Goal: Information Seeking & Learning: Learn about a topic

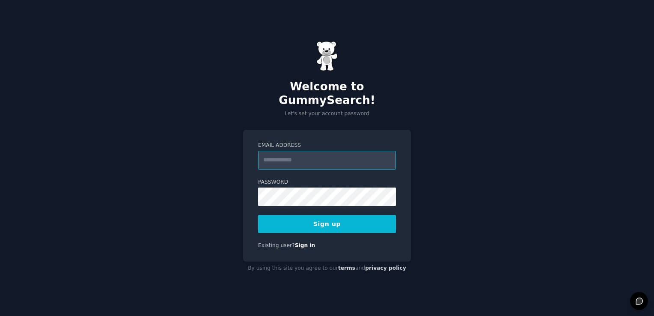
click at [318, 160] on input "Email Address" at bounding box center [327, 160] width 138 height 19
type input "**********"
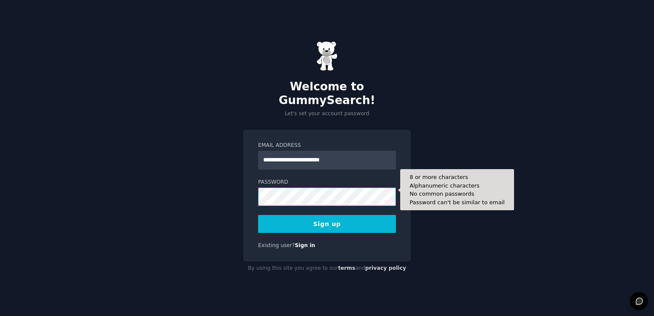
click at [258, 215] on button "Sign up" at bounding box center [327, 224] width 138 height 18
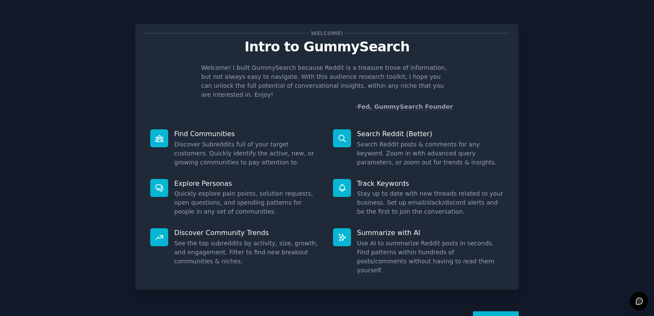
scroll to position [19, 0]
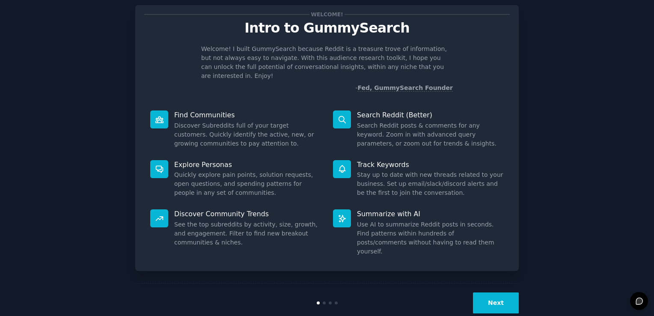
click at [488, 283] on div "Next" at bounding box center [326, 302] width 383 height 39
click at [486, 292] on button "Next" at bounding box center [496, 302] width 46 height 21
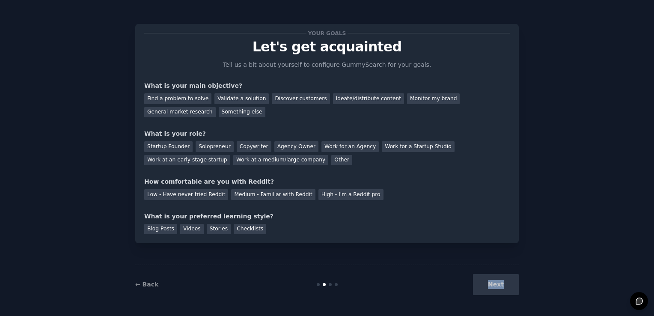
click at [486, 282] on div "Next" at bounding box center [455, 284] width 128 height 21
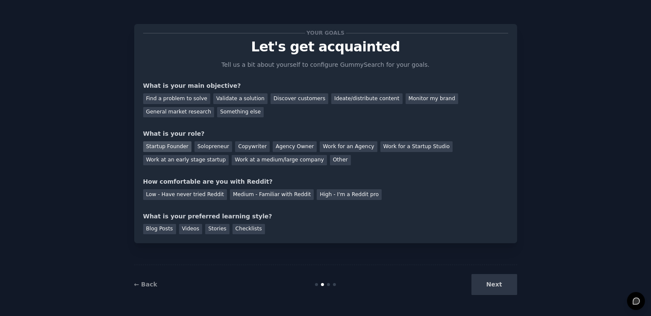
click at [161, 147] on div "Startup Founder" at bounding box center [167, 146] width 48 height 11
drag, startPoint x: 236, startPoint y: 150, endPoint x: 276, endPoint y: 153, distance: 40.4
click at [240, 150] on div "Copywriter" at bounding box center [252, 146] width 35 height 11
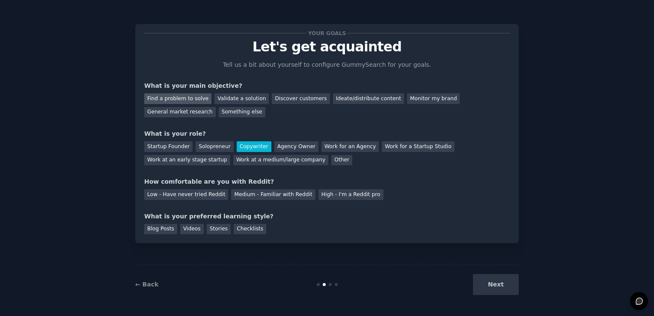
click at [186, 99] on div "Find a problem to solve" at bounding box center [177, 98] width 67 height 11
click at [407, 95] on div "Monitor my brand" at bounding box center [433, 98] width 53 height 11
click at [274, 143] on div "Agency Owner" at bounding box center [296, 146] width 44 height 11
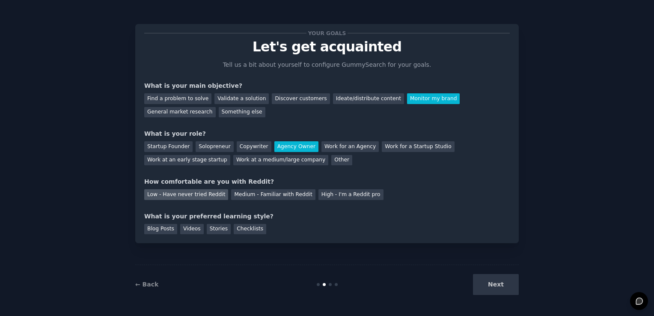
click at [157, 194] on div "Low - Have never tried Reddit" at bounding box center [186, 194] width 84 height 11
click at [187, 228] on div "Videos" at bounding box center [192, 229] width 24 height 11
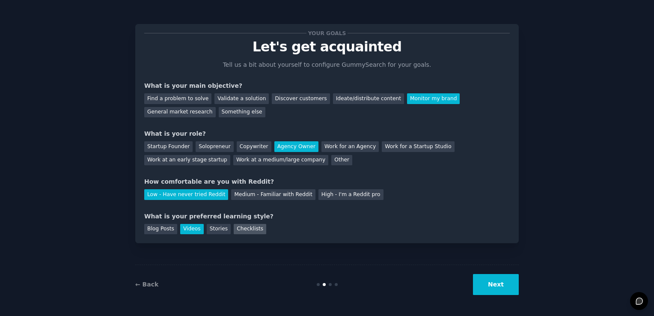
click at [234, 230] on div "Checklists" at bounding box center [250, 229] width 33 height 11
click at [186, 225] on div "Videos" at bounding box center [192, 229] width 24 height 11
click at [498, 288] on button "Next" at bounding box center [496, 284] width 46 height 21
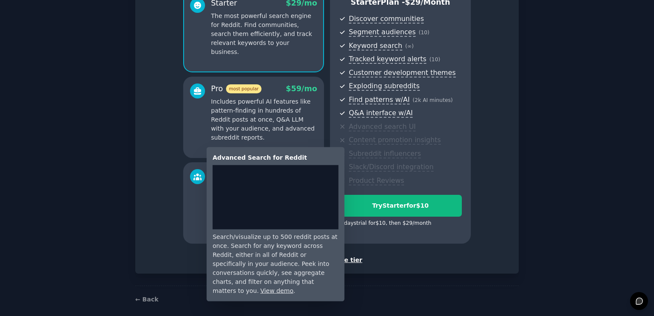
scroll to position [94, 0]
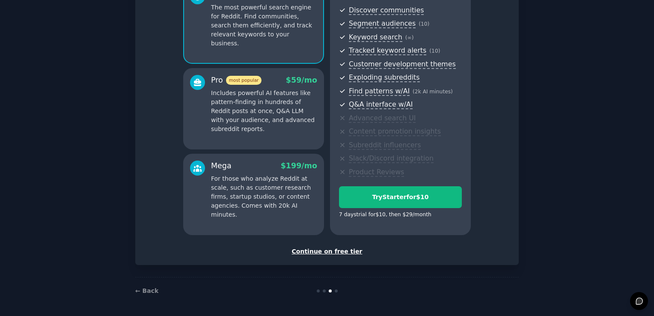
click at [334, 254] on div "Continue on free tier" at bounding box center [326, 251] width 365 height 9
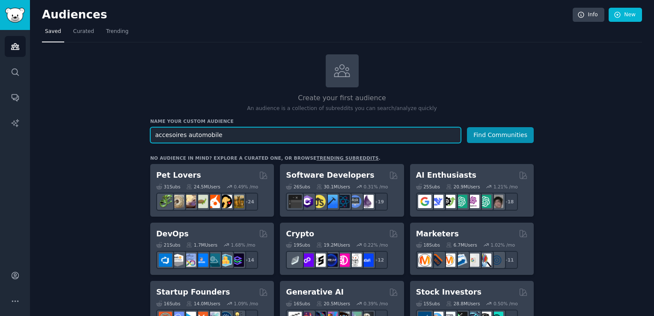
type input "accesoires automobile"
click at [467, 127] on button "Find Communities" at bounding box center [500, 135] width 67 height 16
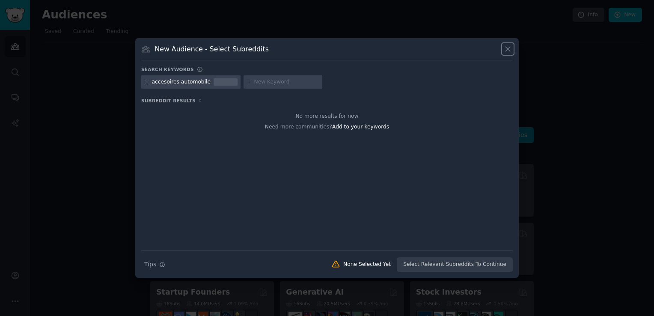
click at [508, 47] on icon at bounding box center [507, 48] width 9 height 9
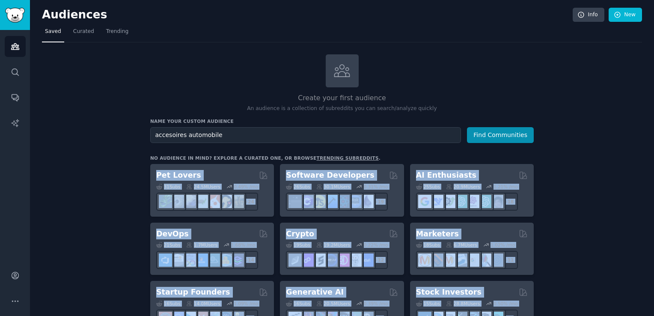
drag, startPoint x: 284, startPoint y: 296, endPoint x: 151, endPoint y: 162, distance: 189.3
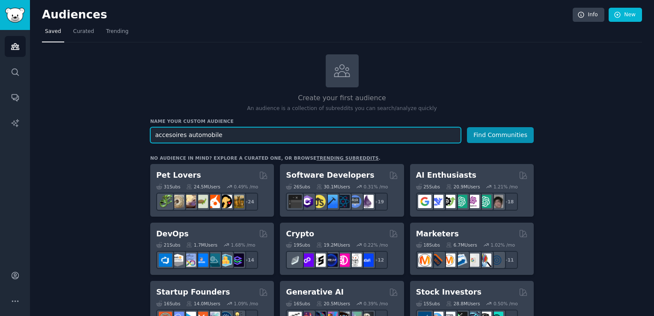
click at [240, 127] on input "accesoires automobile" at bounding box center [305, 135] width 311 height 16
click at [238, 132] on input "accesoires automobile" at bounding box center [305, 135] width 311 height 16
click at [238, 133] on input "accesoires automobile" at bounding box center [305, 135] width 311 height 16
paste input "AutoDetailing"
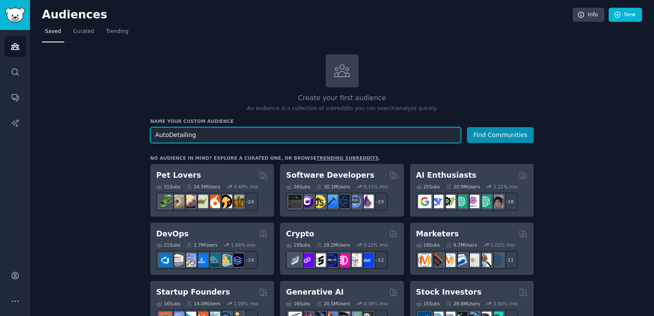
type input "AutoDetailing"
click at [467, 127] on button "Find Communities" at bounding box center [500, 135] width 67 height 16
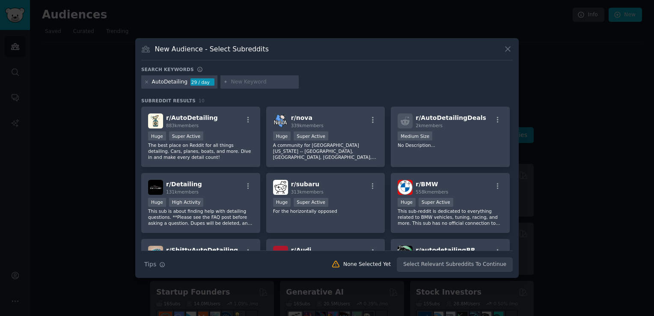
click at [143, 81] on div "AutoDetailing 29 / day" at bounding box center [179, 82] width 76 height 14
click at [145, 81] on icon at bounding box center [146, 82] width 5 height 5
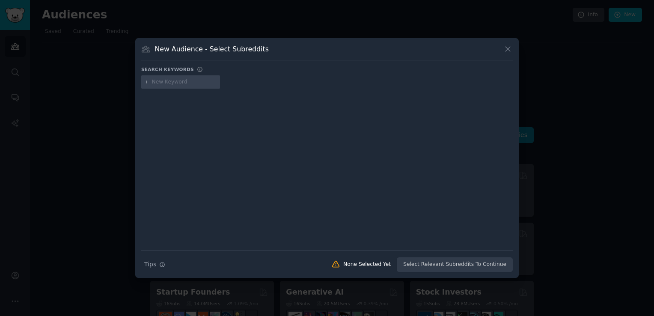
click at [180, 81] on input "text" at bounding box center [184, 82] width 65 height 8
paste input "Forum Auto Maroc"
type input "Forum Auto Maroc"
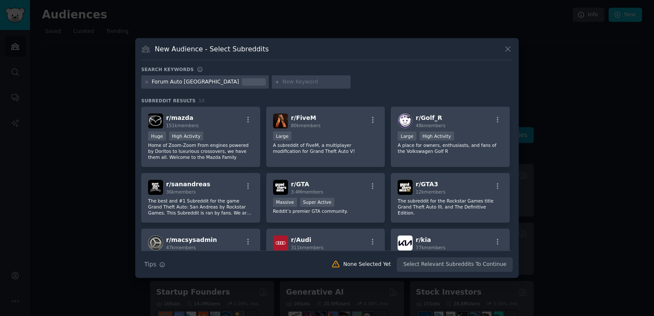
click at [149, 80] on div "Forum Auto Maroc" at bounding box center [204, 82] width 127 height 14
click at [144, 83] on icon at bounding box center [146, 82] width 5 height 5
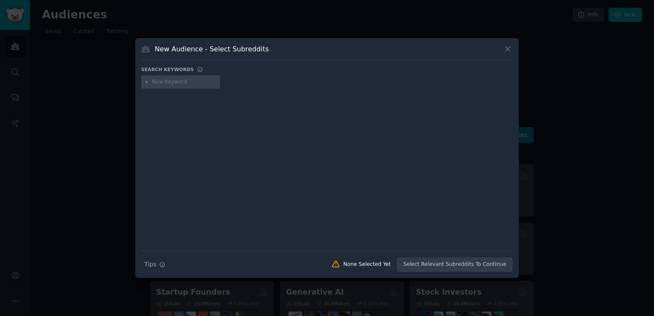
click at [118, 81] on div at bounding box center [327, 158] width 654 height 316
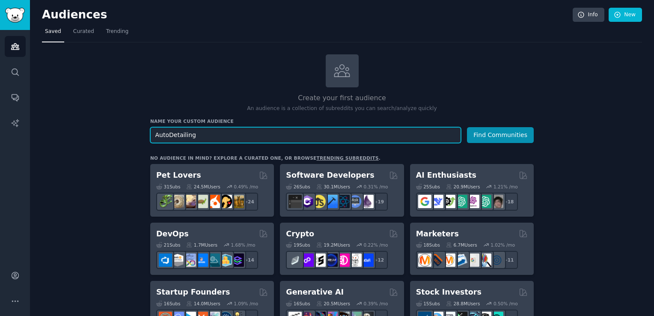
click at [212, 135] on input "AutoDetailing" at bounding box center [305, 135] width 311 height 16
paste input "Forum Auto Maroc"
type input "Forum Auto Maroc"
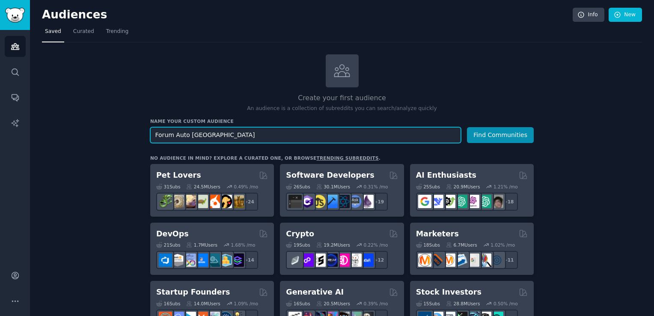
click at [467, 127] on button "Find Communities" at bounding box center [500, 135] width 67 height 16
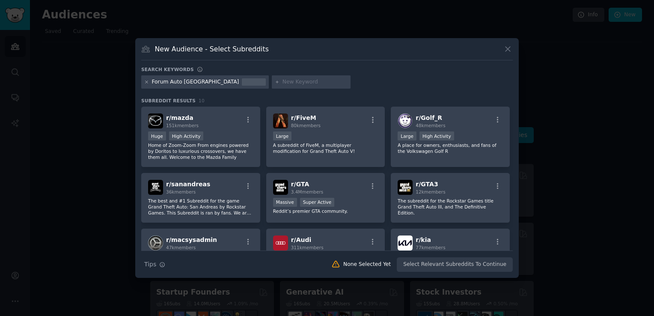
click at [145, 81] on icon at bounding box center [146, 82] width 5 height 5
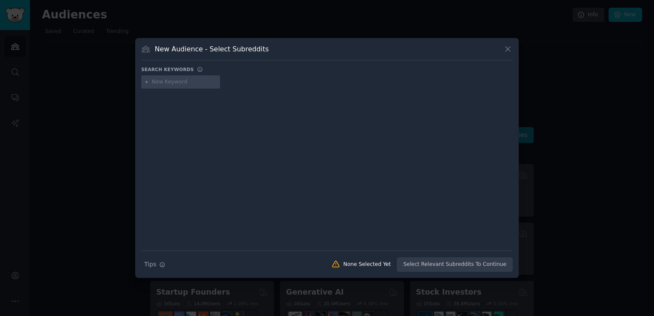
click at [154, 81] on input "text" at bounding box center [184, 82] width 65 height 8
paste input "Forum Auto Maroc"
type input "Forum Auto Maroc"
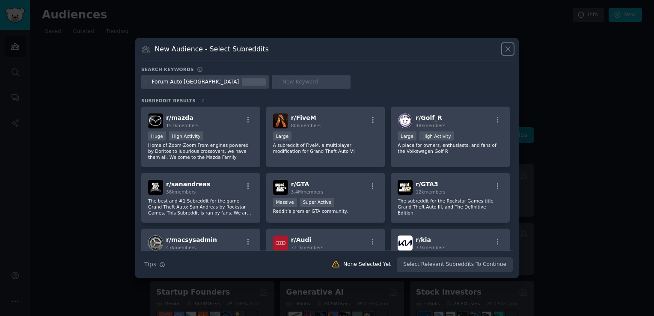
click at [506, 50] on icon at bounding box center [507, 49] width 5 height 5
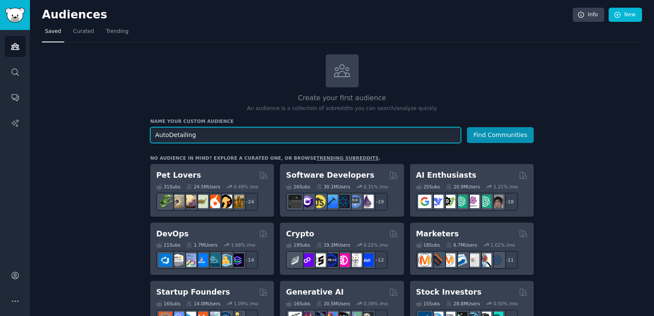
type input "AutoDetailing"
click at [467, 127] on button "Find Communities" at bounding box center [500, 135] width 67 height 16
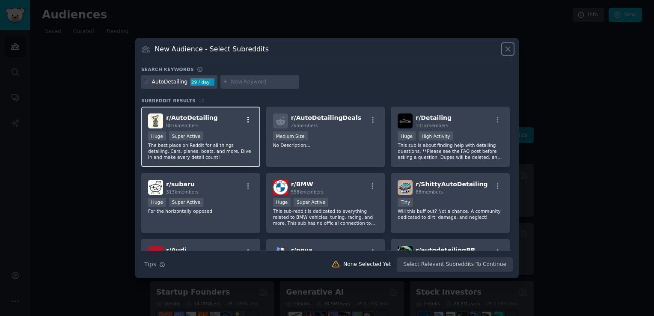
click at [246, 118] on icon "button" at bounding box center [248, 120] width 8 height 8
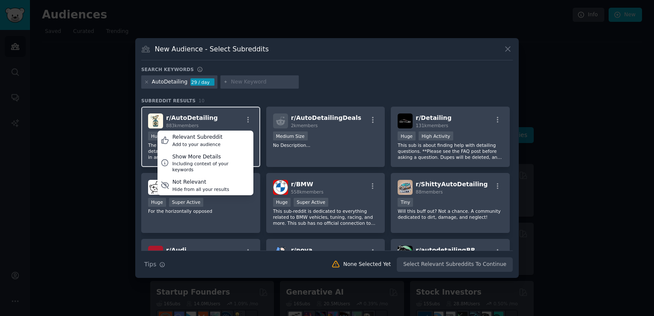
click at [213, 115] on div "r/ AutoDetailing 883k members Relevant Subreddit Add to your audience Show More…" at bounding box center [200, 120] width 105 height 15
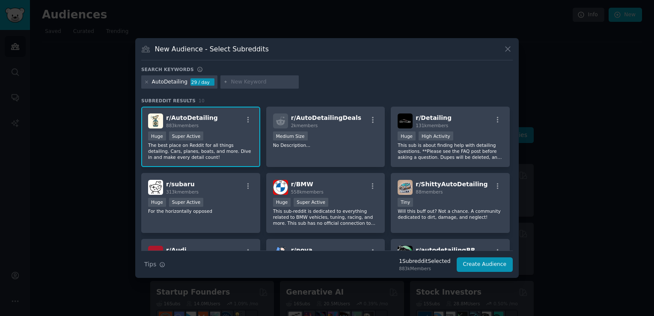
click at [210, 138] on div ">= 95th percentile for submissions / day Huge Super Active" at bounding box center [200, 136] width 105 height 11
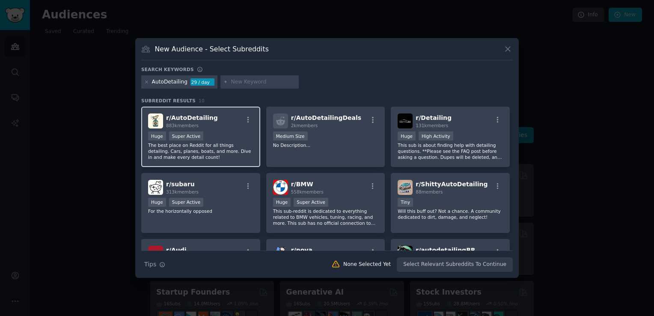
drag, startPoint x: 194, startPoint y: 134, endPoint x: 250, endPoint y: 151, distance: 58.2
click at [195, 134] on div "Super Active" at bounding box center [186, 135] width 35 height 9
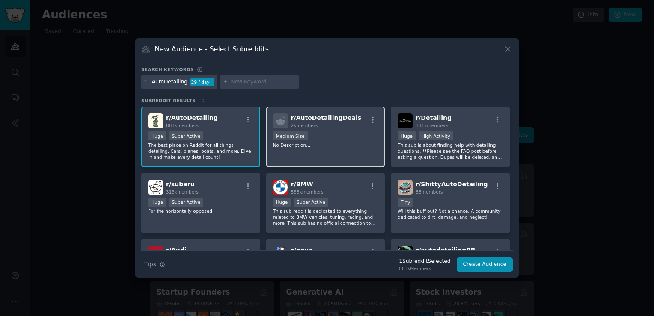
click at [283, 139] on div "Medium Size" at bounding box center [290, 135] width 35 height 9
click at [197, 124] on div "883k members" at bounding box center [192, 125] width 52 height 6
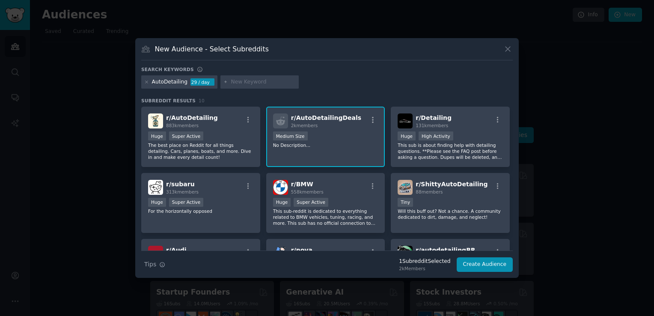
click at [346, 158] on div "r/ AutoDetailingDeals 2k members 1000 - 10,000 members Medium Size No Descripti…" at bounding box center [325, 137] width 119 height 60
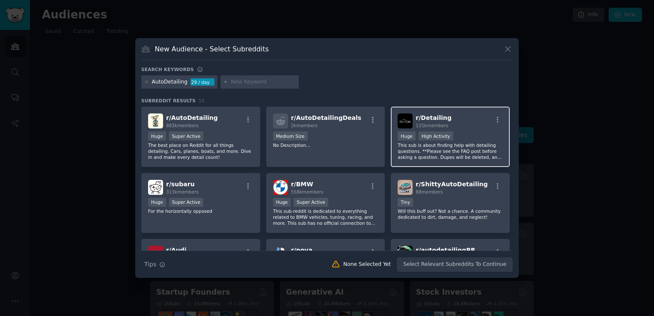
click at [425, 151] on p "This sub is about finding help with detailing questions. **Please see the FAQ p…" at bounding box center [449, 151] width 105 height 18
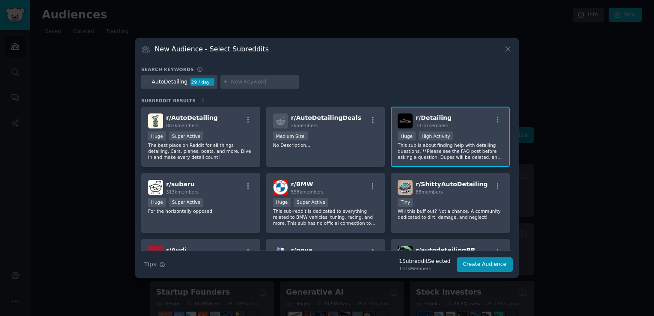
click at [413, 145] on p "This sub is about finding help with detailing questions. **Please see the FAQ p…" at bounding box center [449, 151] width 105 height 18
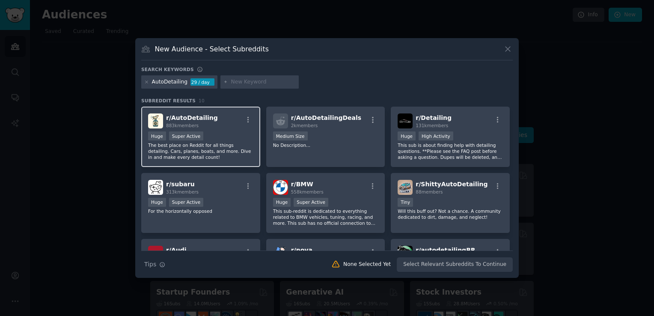
drag, startPoint x: 181, startPoint y: 141, endPoint x: 197, endPoint y: 145, distance: 15.8
click at [181, 142] on p "The best place on Reddit for all things detailing. Cars, planes, boats, and mor…" at bounding box center [200, 151] width 105 height 18
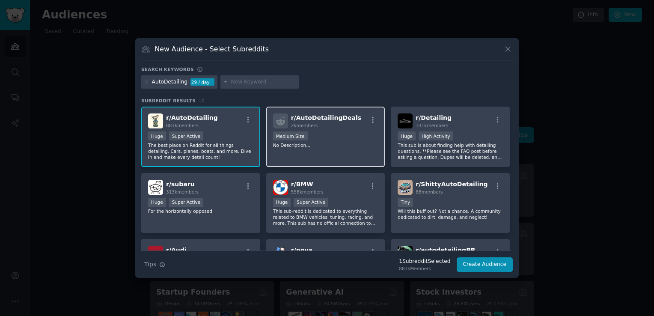
drag, startPoint x: 320, startPoint y: 147, endPoint x: 370, endPoint y: 154, distance: 50.1
click at [322, 147] on p "No Description..." at bounding box center [325, 145] width 105 height 6
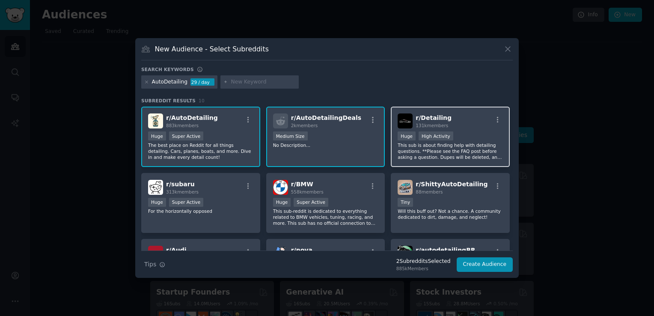
click at [436, 150] on p "This sub is about finding help with detailing questions. **Please see the FAQ p…" at bounding box center [449, 151] width 105 height 18
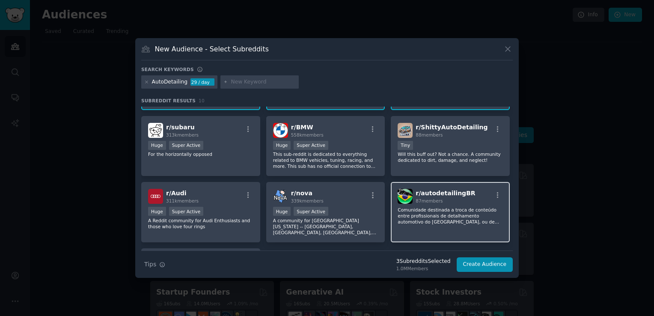
scroll to position [86, 0]
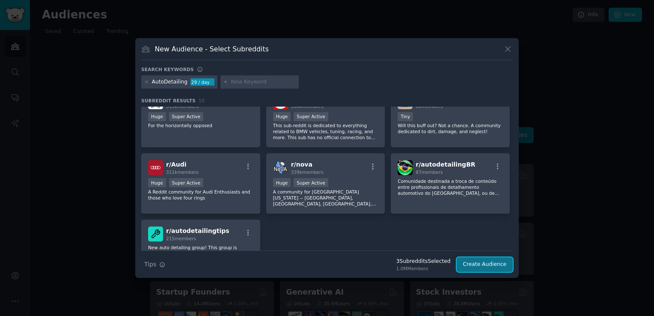
click at [482, 266] on button "Create Audience" at bounding box center [484, 264] width 56 height 15
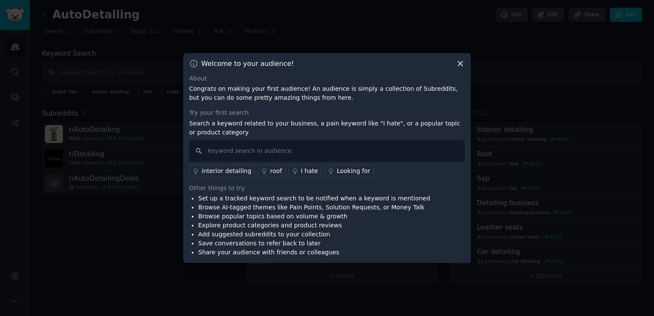
click at [462, 62] on icon at bounding box center [460, 63] width 9 height 9
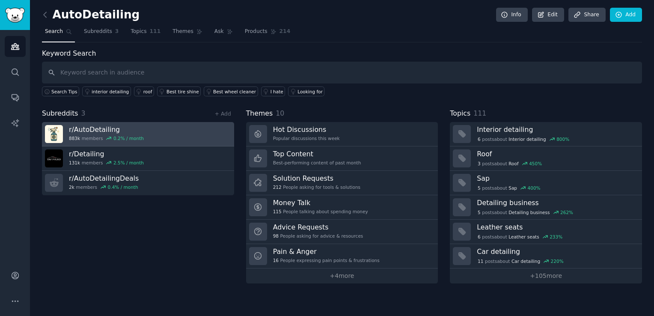
click at [112, 132] on h3 "r/ AutoDetailing" at bounding box center [106, 129] width 75 height 9
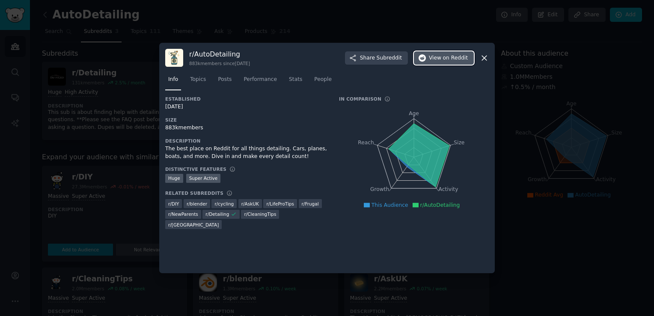
click at [459, 59] on span "on Reddit" at bounding box center [455, 58] width 25 height 8
drag, startPoint x: 488, startPoint y: 57, endPoint x: 452, endPoint y: 75, distance: 39.8
click at [488, 57] on icon at bounding box center [483, 57] width 9 height 9
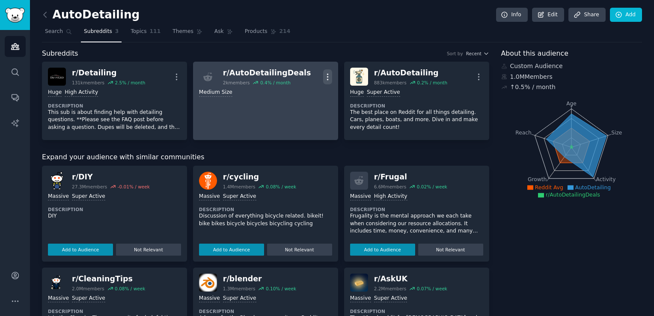
click at [326, 77] on icon "button" at bounding box center [327, 76] width 9 height 9
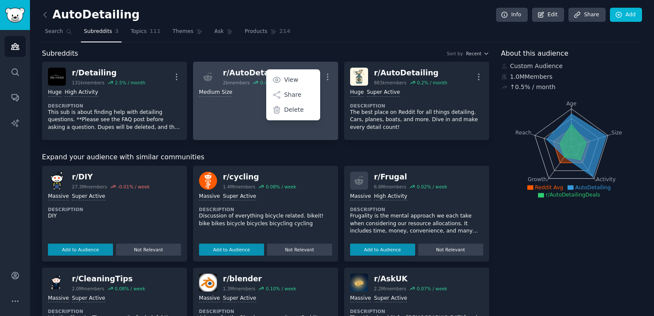
click at [226, 81] on div "2k members" at bounding box center [236, 83] width 27 height 6
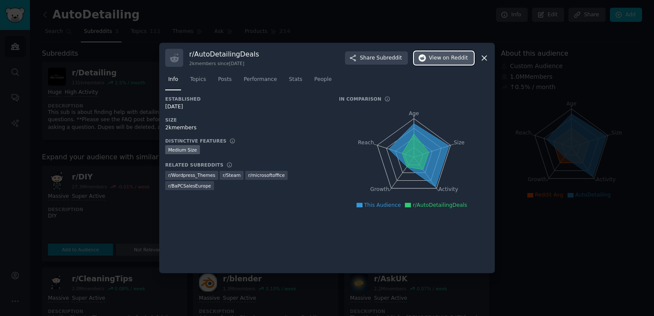
click at [436, 60] on span "View on Reddit" at bounding box center [448, 58] width 39 height 8
click at [484, 58] on icon at bounding box center [483, 57] width 9 height 9
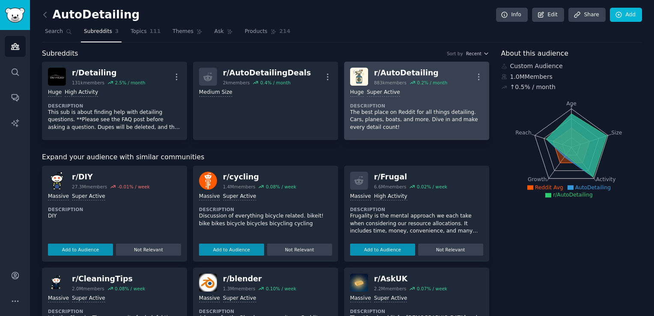
click at [419, 105] on dt "Description" at bounding box center [416, 106] width 133 height 6
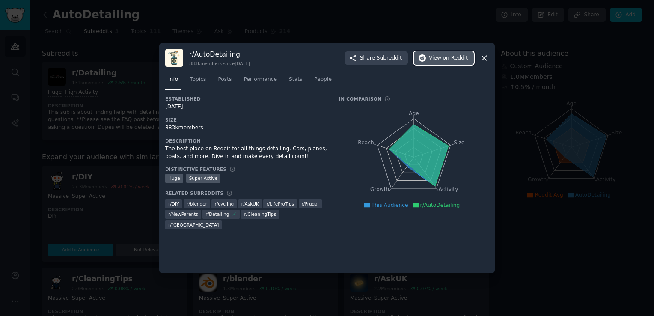
click at [448, 59] on span "on Reddit" at bounding box center [455, 58] width 25 height 8
click at [485, 56] on icon at bounding box center [483, 57] width 9 height 9
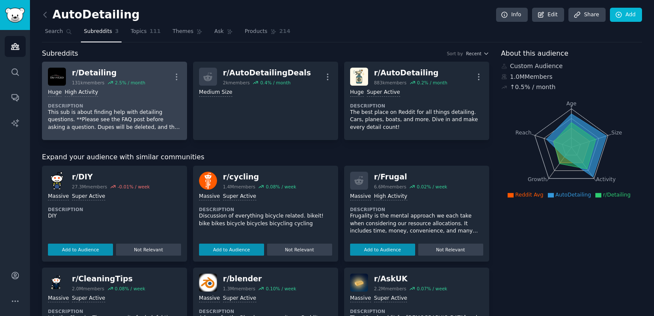
click at [142, 118] on p "This sub is about finding help with detailing questions. **Please see the FAQ p…" at bounding box center [114, 120] width 133 height 23
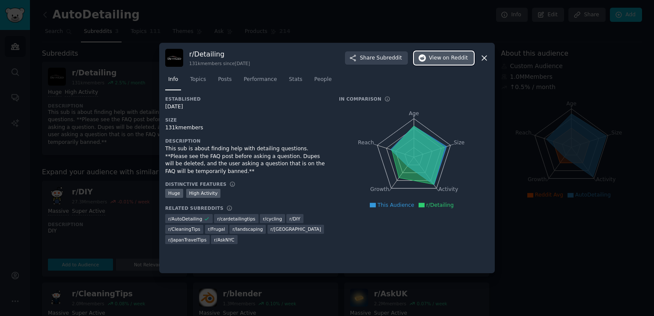
click at [444, 59] on span "View on Reddit" at bounding box center [448, 58] width 39 height 8
click at [482, 54] on icon at bounding box center [483, 57] width 9 height 9
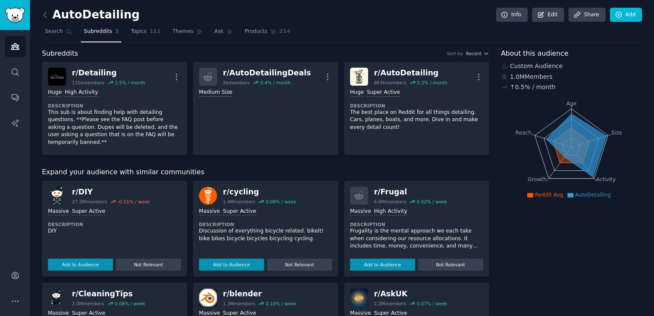
click at [50, 18] on link at bounding box center [47, 15] width 11 height 14
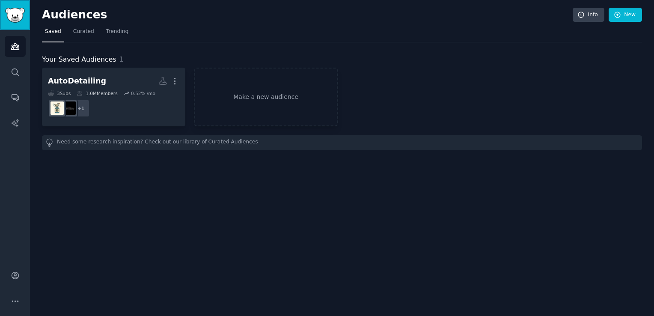
click at [15, 24] on link "Sidebar" at bounding box center [15, 15] width 30 height 30
click at [17, 14] on img "Sidebar" at bounding box center [15, 15] width 20 height 15
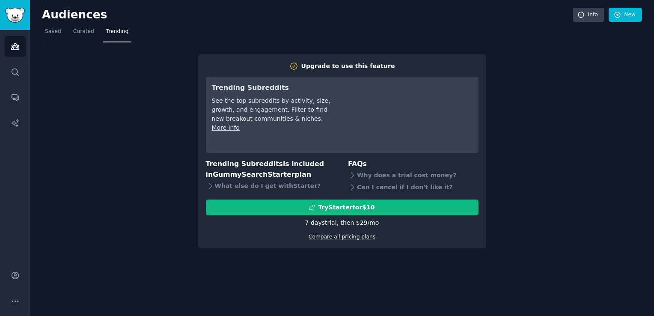
click at [340, 236] on link "Compare all pricing plans" at bounding box center [341, 237] width 67 height 6
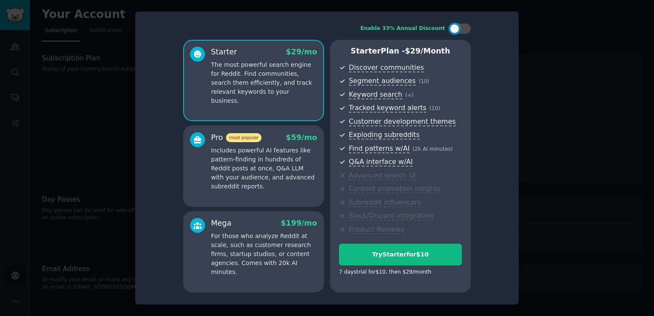
click at [536, 45] on div at bounding box center [327, 158] width 654 height 316
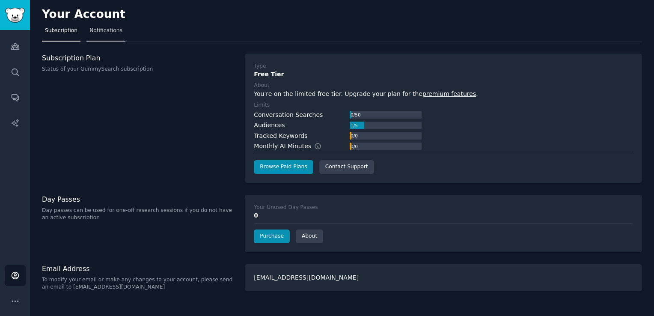
click at [94, 37] on link "Notifications" at bounding box center [105, 33] width 39 height 18
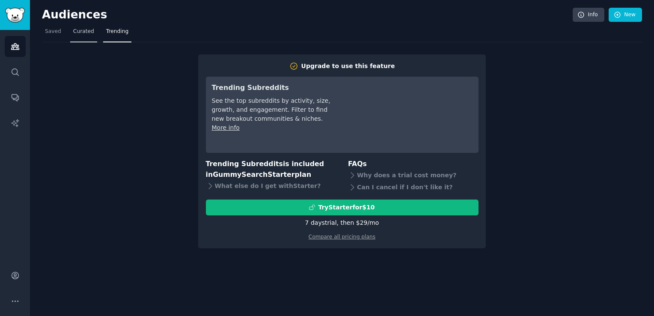
click at [80, 35] on link "Curated" at bounding box center [83, 34] width 27 height 18
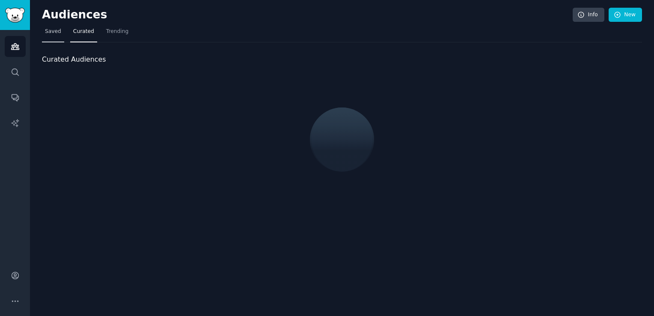
click at [47, 25] on link "Saved" at bounding box center [53, 34] width 22 height 18
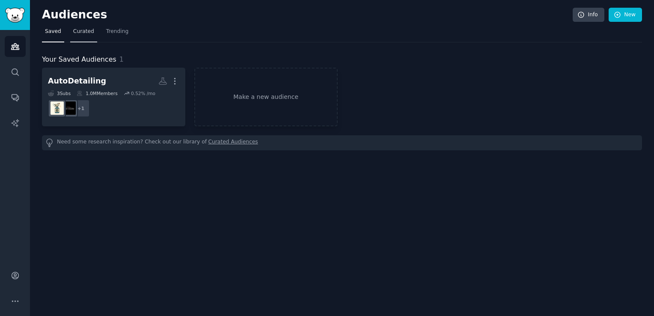
click at [78, 30] on span "Curated" at bounding box center [83, 32] width 21 height 8
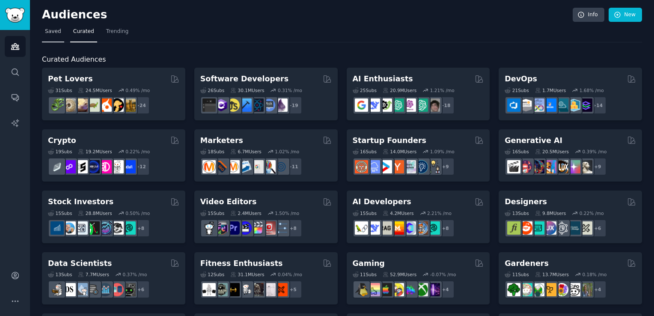
drag, startPoint x: 51, startPoint y: 31, endPoint x: 59, endPoint y: 33, distance: 8.0
click at [51, 31] on span "Saved" at bounding box center [53, 32] width 16 height 8
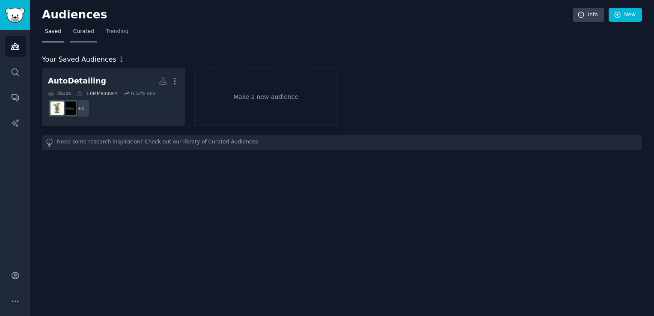
click at [85, 33] on span "Curated" at bounding box center [83, 32] width 21 height 8
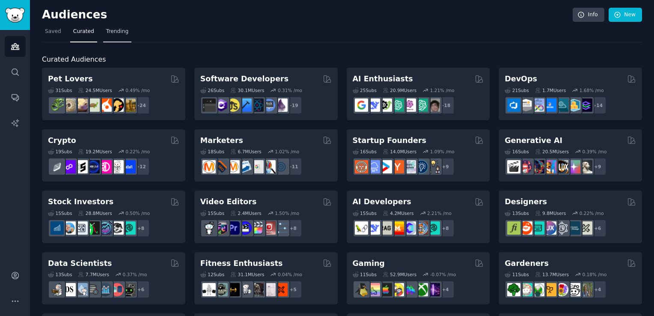
click at [121, 33] on span "Trending" at bounding box center [117, 32] width 22 height 8
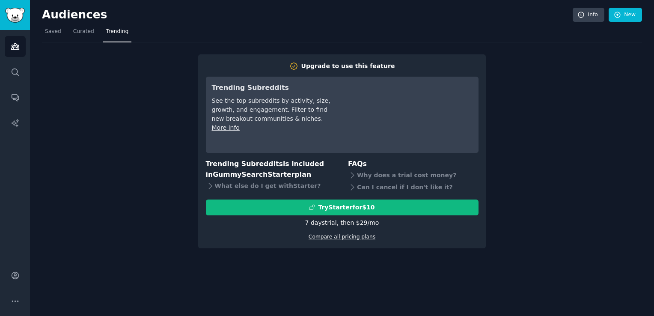
click at [355, 238] on link "Compare all pricing plans" at bounding box center [341, 237] width 67 height 6
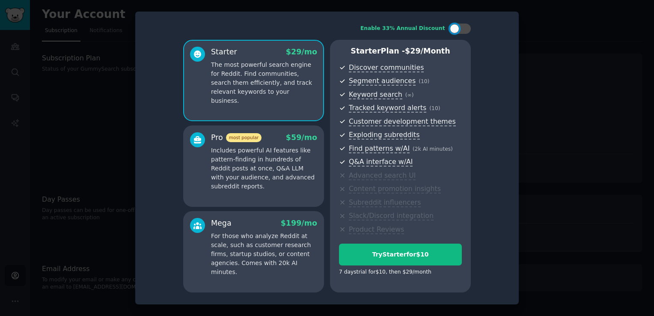
click at [243, 229] on div "Mega $ 199 /mo For those who analyze Reddit at scale, such as customer research…" at bounding box center [264, 247] width 106 height 59
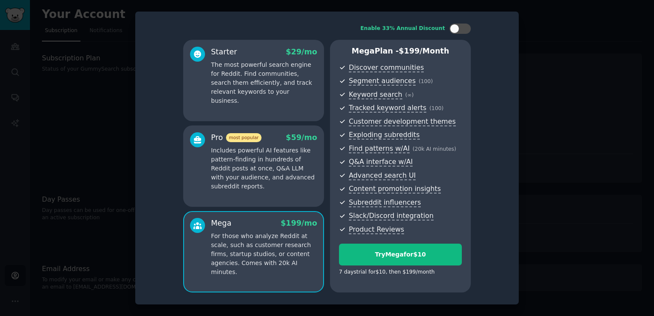
click at [250, 175] on p "Includes powerful AI features like pattern-finding in hundreds of Reddit posts …" at bounding box center [264, 168] width 106 height 45
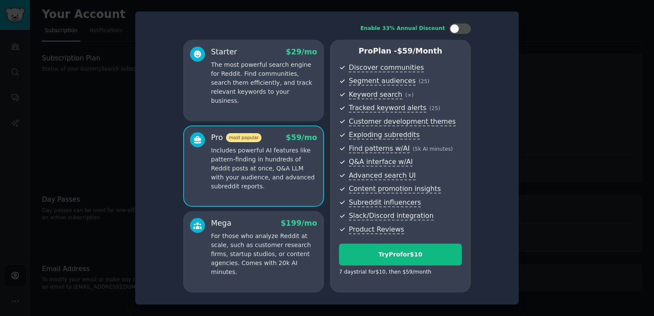
click at [259, 106] on div "Starter $ 29 /mo The most powerful search engine for Reddit. Find communities, …" at bounding box center [253, 80] width 141 height 81
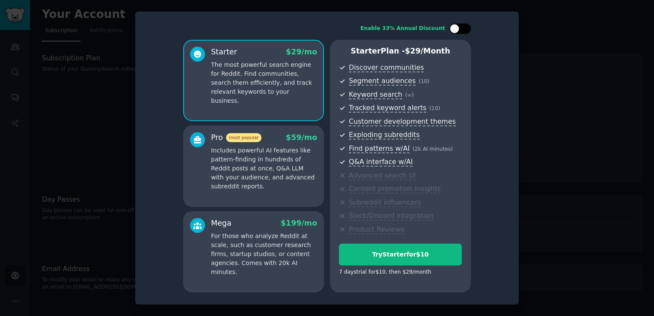
click at [464, 30] on div at bounding box center [464, 29] width 4 height 4
checkbox input "true"
click at [501, 231] on div "Enable 33% Annual Discount Starter $ 29 $ 19 /mo The most powerful search engin…" at bounding box center [326, 158] width 371 height 281
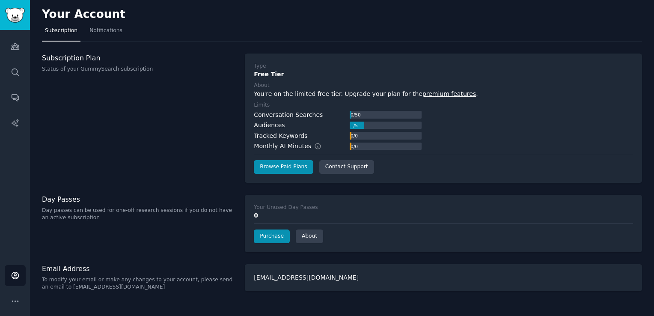
click at [358, 138] on div "0 / 0" at bounding box center [353, 136] width 9 height 8
click at [358, 144] on div "0 / 0" at bounding box center [353, 146] width 9 height 8
click at [361, 137] on div "0 / 0" at bounding box center [385, 136] width 72 height 8
click at [358, 107] on label "Limits" at bounding box center [443, 105] width 379 height 8
